Goal: Task Accomplishment & Management: Complete application form

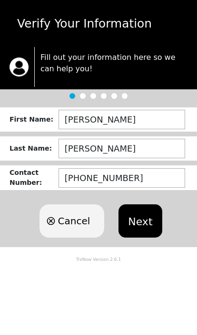
click at [143, 223] on button "Next" at bounding box center [139, 220] width 43 height 33
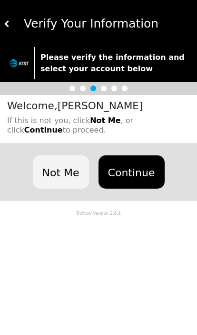
click at [138, 176] on button "Continue" at bounding box center [131, 171] width 66 height 33
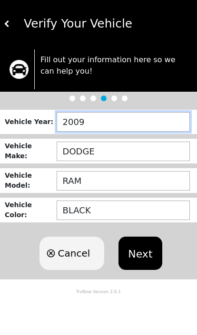
click at [120, 126] on input "2009" at bounding box center [123, 121] width 133 height 19
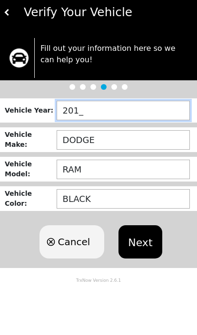
type input "2011"
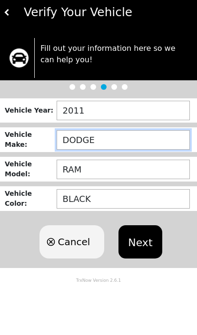
click at [127, 144] on input "DODGE" at bounding box center [123, 151] width 133 height 19
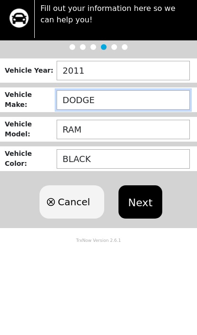
click at [138, 236] on button "Next" at bounding box center [139, 252] width 43 height 33
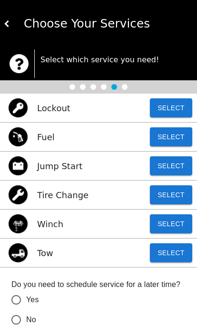
click at [9, 18] on button at bounding box center [7, 23] width 7 height 47
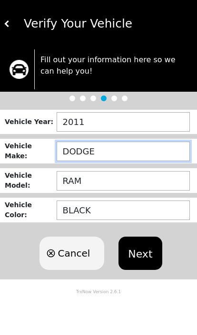
click at [121, 151] on input "DODGE" at bounding box center [123, 151] width 133 height 19
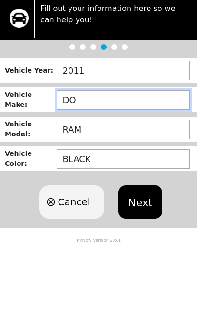
type input "D"
type input "L"
type input "RANGE ROVER"
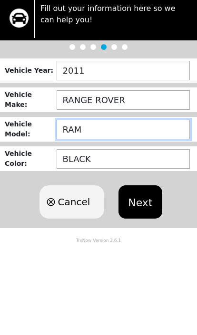
click at [83, 171] on input "RAM" at bounding box center [123, 180] width 133 height 19
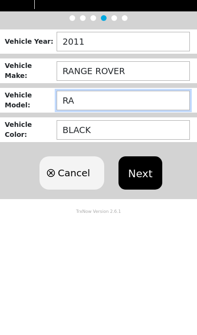
type input "R"
type input "HSE"
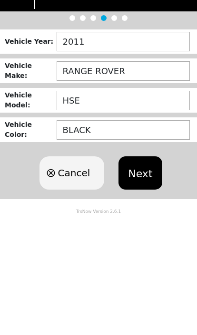
click at [140, 236] on button "Next" at bounding box center [139, 252] width 43 height 33
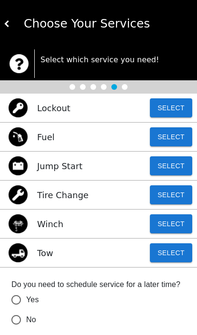
click at [180, 252] on button "Select" at bounding box center [171, 252] width 42 height 19
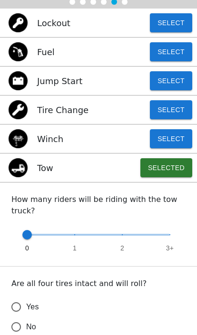
scroll to position [94, 0]
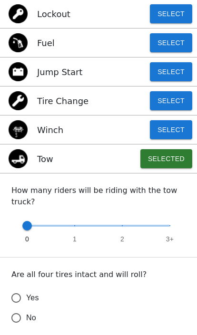
click at [18, 288] on input "Yes" at bounding box center [16, 298] width 20 height 20
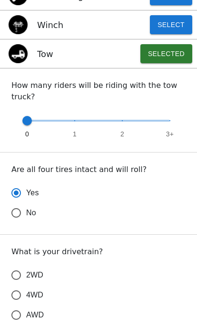
scroll to position [200, 0]
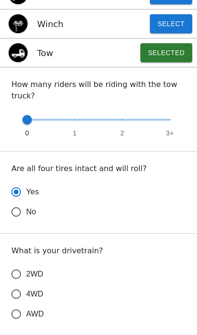
click at [19, 286] on input "4WD" at bounding box center [16, 294] width 20 height 20
radio input "true"
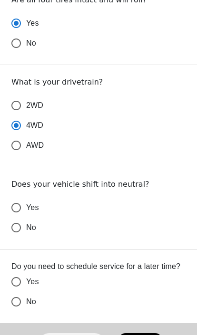
scroll to position [370, 0]
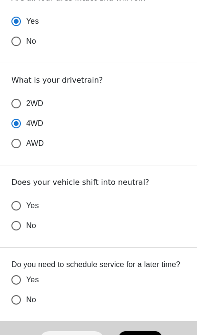
click at [10, 196] on input "Yes" at bounding box center [16, 206] width 20 height 20
radio input "false"
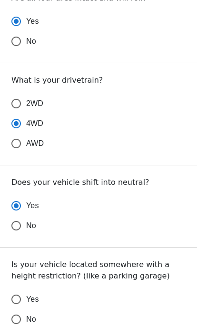
click at [8, 309] on input "No" at bounding box center [16, 319] width 20 height 20
radio input "false"
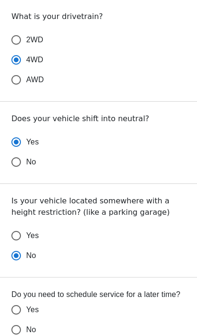
scroll to position [464, 0]
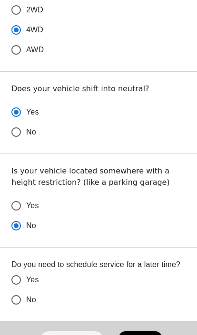
click at [15, 290] on input "No" at bounding box center [16, 300] width 20 height 20
radio input "false"
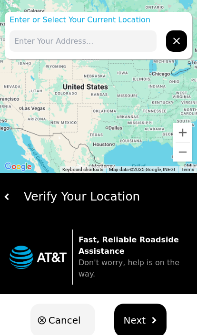
click at [145, 314] on button "Next" at bounding box center [140, 319] width 53 height 33
click at [138, 313] on span "Next" at bounding box center [134, 320] width 22 height 14
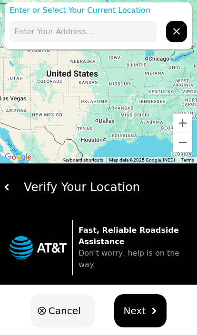
scroll to position [16, 0]
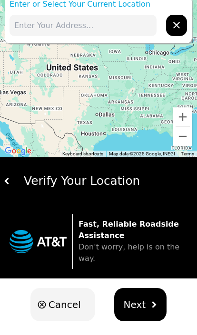
click at [138, 301] on button "Next" at bounding box center [140, 304] width 53 height 33
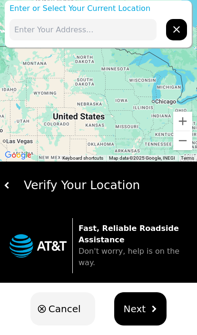
scroll to position [0, 0]
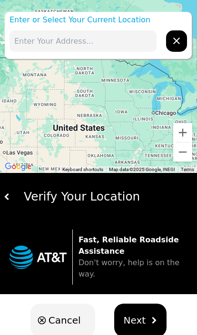
click at [25, 40] on input "text" at bounding box center [82, 40] width 147 height 21
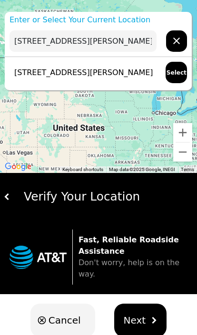
click at [19, 78] on p "[STREET_ADDRESS][PERSON_NAME]" at bounding box center [80, 72] width 143 height 11
type input "[STREET_ADDRESS][PERSON_NAME]"
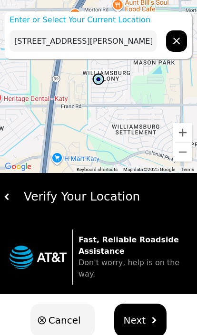
click at [143, 311] on button "Next" at bounding box center [140, 319] width 53 height 33
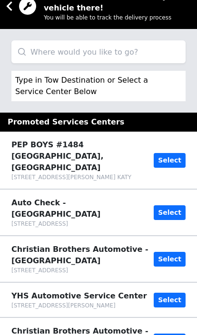
scroll to position [9, 0]
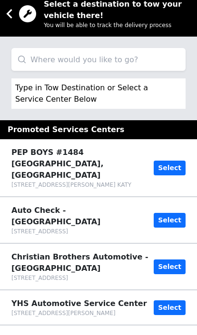
click at [22, 64] on input "search" at bounding box center [98, 59] width 174 height 23
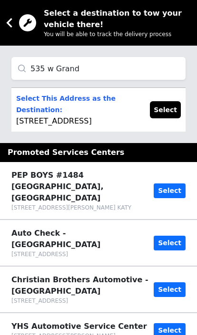
type input "535 w Grand"
click at [15, 121] on div "Select This Address as the Destination: [STREET_ADDRESS] Select" at bounding box center [98, 110] width 174 height 44
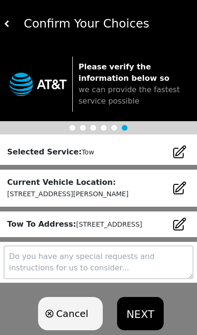
click at [140, 328] on button "NEXT" at bounding box center [140, 313] width 47 height 33
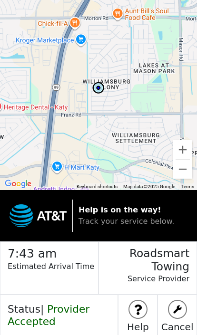
scroll to position [16, 0]
